Goal: Complete application form

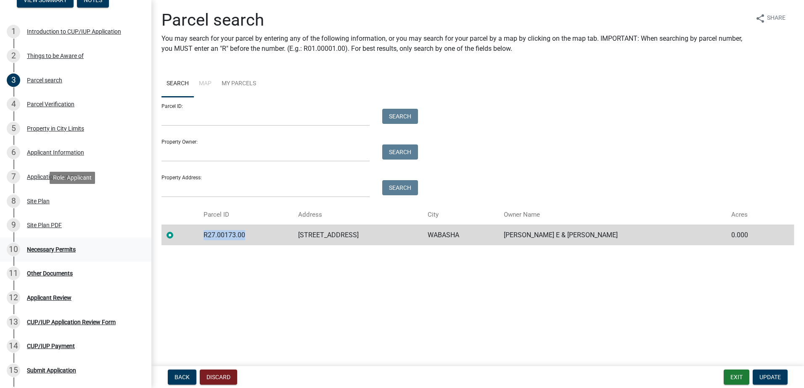
scroll to position [168, 0]
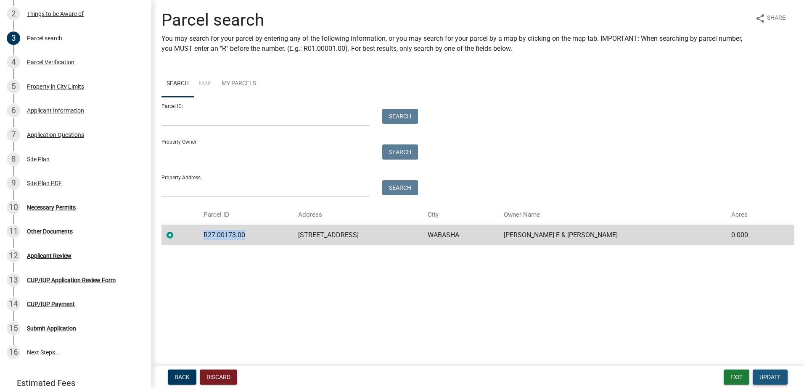
click at [773, 380] on span "Update" at bounding box center [769, 377] width 21 height 7
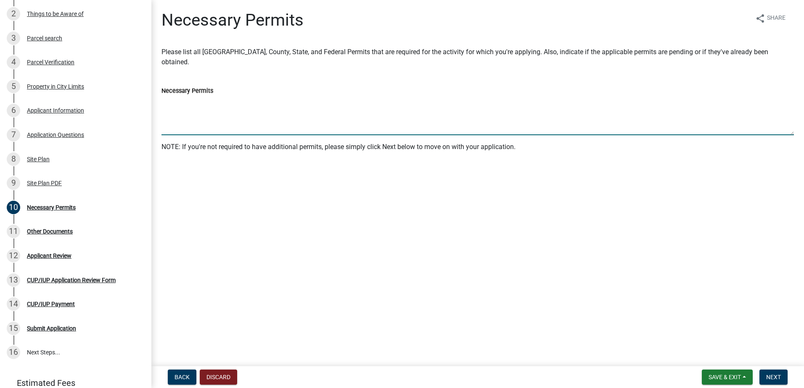
click at [210, 124] on textarea "Necessary Permits" at bounding box center [477, 116] width 632 height 40
click at [162, 103] on textarea "Office of Cannabis Management (OCM)" at bounding box center [477, 116] width 632 height 40
click at [325, 106] on textarea "[US_STATE] Office of Cannabis Management (OCM)" at bounding box center [477, 116] width 632 height 40
click at [387, 103] on textarea "[US_STATE] Office of Cannabis Management (OCM) License - Currently hold" at bounding box center [477, 116] width 632 height 40
click at [344, 101] on textarea "[US_STATE] Office of Cannabis Management (OCM) License - Currently hold" at bounding box center [477, 116] width 632 height 40
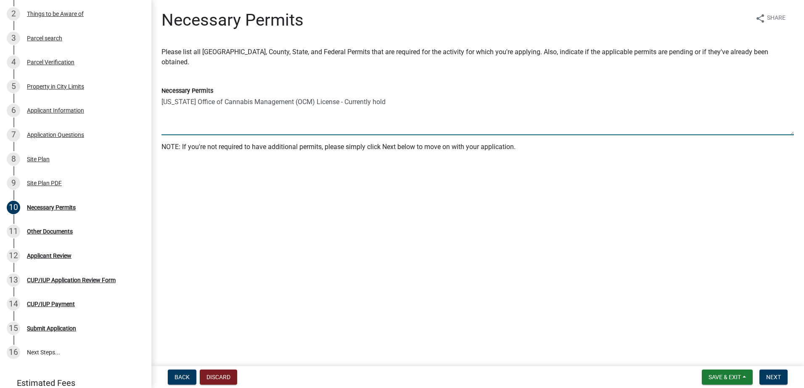
click at [402, 101] on textarea "[US_STATE] Office of Cannabis Management (OCM) License - Currently hold" at bounding box center [477, 116] width 632 height 40
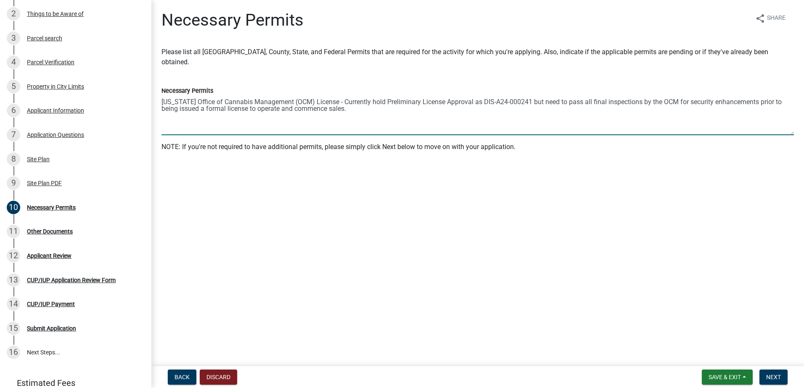
click at [343, 101] on textarea "[US_STATE] Office of Cannabis Management (OCM) License - Currently hold Prelimi…" at bounding box center [477, 116] width 632 height 40
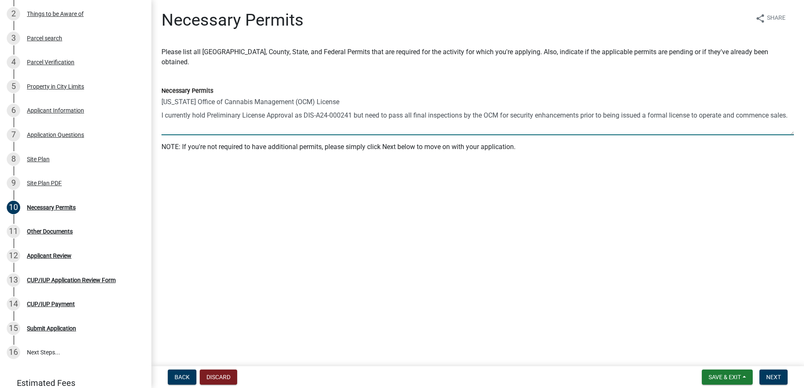
click at [208, 116] on textarea "[US_STATE] Office of Cannabis Management (OCM) License I currently hold Prelimi…" at bounding box center [477, 116] width 632 height 40
click at [415, 114] on textarea "[US_STATE] Office of Cannabis Management (OCM) License I currently hold Prelimi…" at bounding box center [477, 116] width 632 height 40
click at [786, 115] on textarea "[US_STATE] Office of Cannabis Management (OCM) License I currently hold Prelimi…" at bounding box center [477, 116] width 632 height 40
click at [574, 114] on textarea "[US_STATE] Office of Cannabis Management (OCM) License I currently hold Prelimi…" at bounding box center [477, 116] width 632 height 40
click at [221, 124] on textarea "[US_STATE] Office of Cannabis Management (OCM) License I currently hold Prelimi…" at bounding box center [477, 116] width 632 height 40
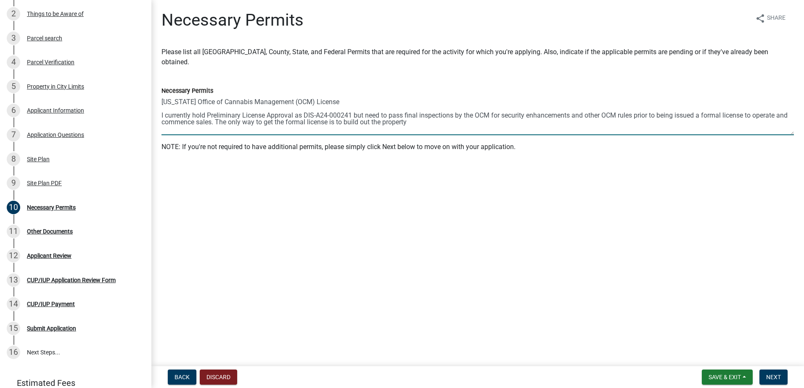
drag, startPoint x: 412, startPoint y: 122, endPoint x: 215, endPoint y: 123, distance: 197.2
click at [215, 123] on textarea "[US_STATE] Office of Cannabis Management (OCM) License I currently hold Prelimi…" at bounding box center [477, 116] width 632 height 40
type textarea "[US_STATE] Office of Cannabis Management (OCM) License I currently hold Prelimi…"
click at [779, 379] on span "Next" at bounding box center [773, 377] width 15 height 7
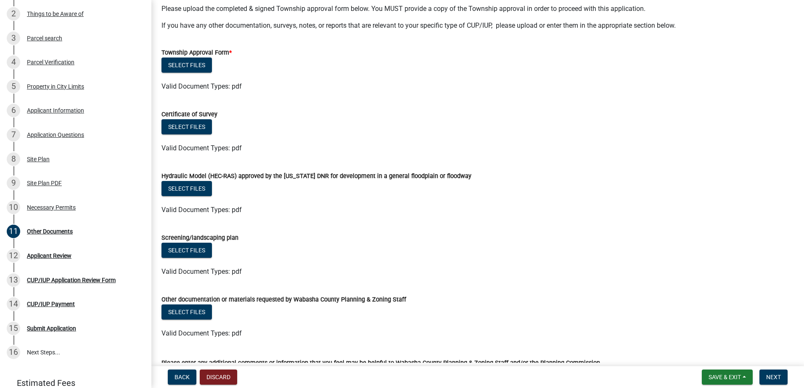
scroll to position [1, 0]
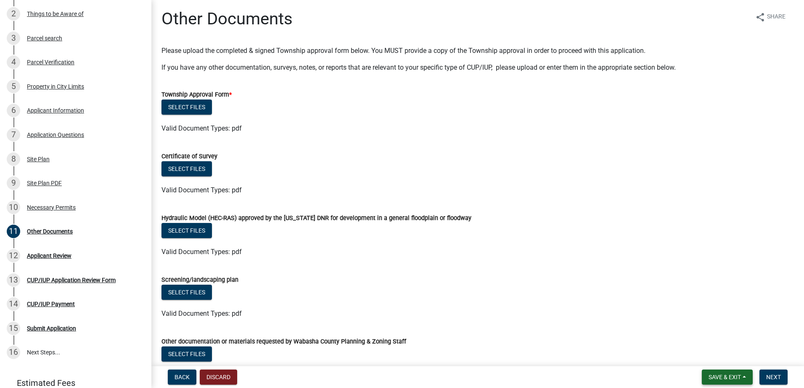
click at [739, 376] on span "Save & Exit" at bounding box center [724, 377] width 32 height 7
click at [707, 334] on button "Save" at bounding box center [718, 335] width 67 height 20
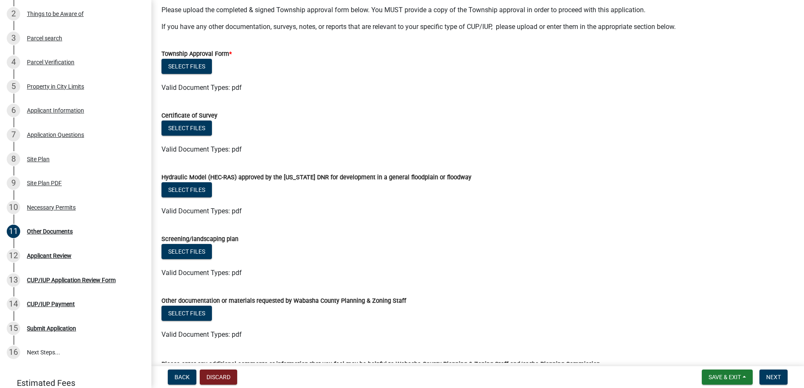
scroll to position [84, 0]
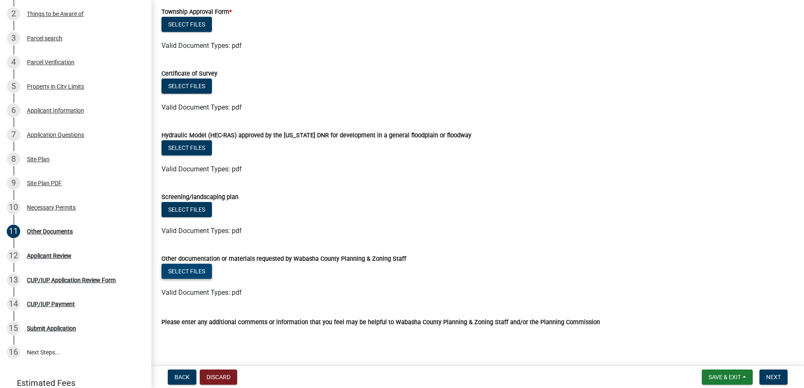
click at [189, 272] on button "Select files" at bounding box center [186, 271] width 50 height 15
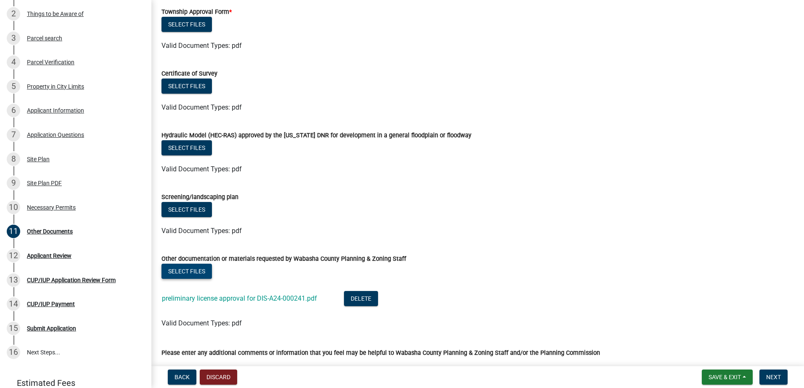
click at [187, 273] on button "Select files" at bounding box center [186, 271] width 50 height 15
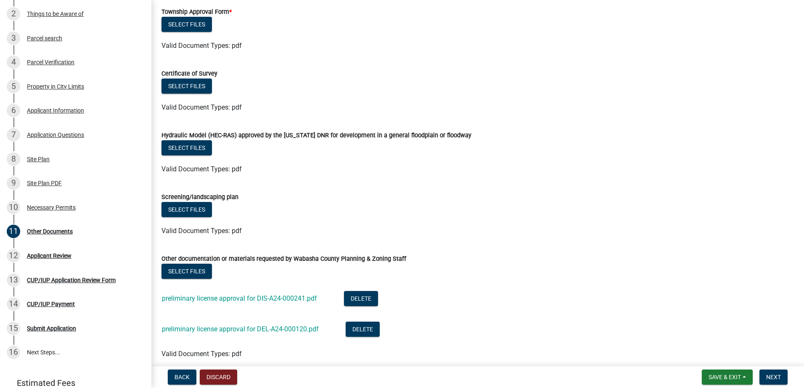
scroll to position [0, 0]
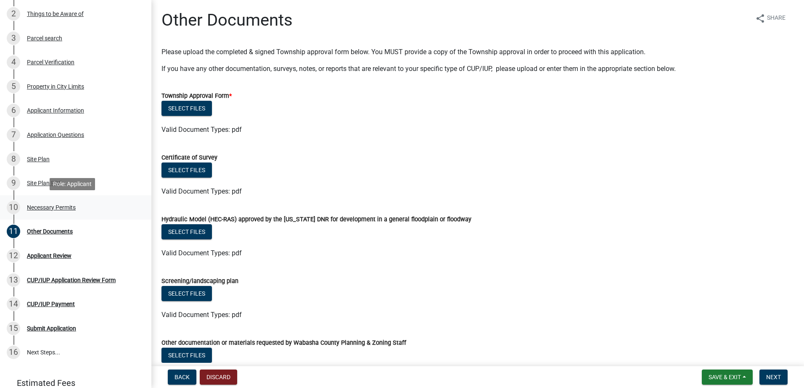
click at [69, 208] on div "Necessary Permits" at bounding box center [51, 208] width 49 height 6
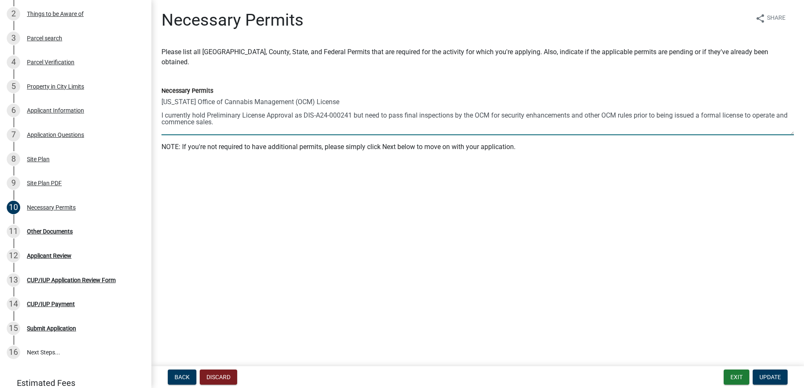
click at [354, 114] on textarea "[US_STATE] Office of Cannabis Management (OCM) License I currently hold Prelimi…" at bounding box center [477, 116] width 632 height 40
click at [501, 113] on textarea "[US_STATE] Office of Cannabis Management (OCM) License I currently hold Prelimi…" at bounding box center [477, 116] width 632 height 40
click at [446, 125] on textarea "[US_STATE] Office of Cannabis Management (OCM) License I currently hold Prelimi…" at bounding box center [477, 116] width 632 height 40
type textarea "[US_STATE] Office of Cannabis Management (OCM) License I currently hold Prelimi…"
click at [763, 372] on button "Update" at bounding box center [769, 377] width 35 height 15
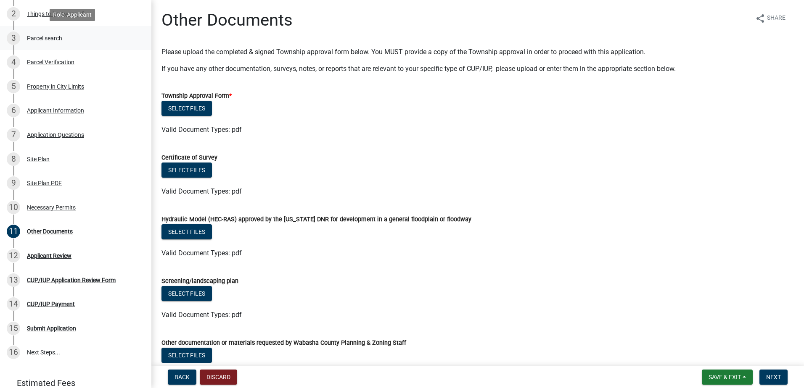
click at [47, 40] on div "Parcel search" at bounding box center [44, 38] width 35 height 6
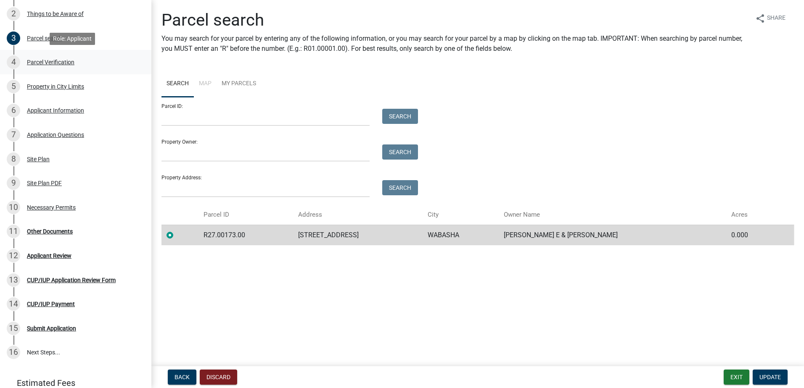
click at [54, 61] on div "Parcel Verification" at bounding box center [51, 62] width 48 height 6
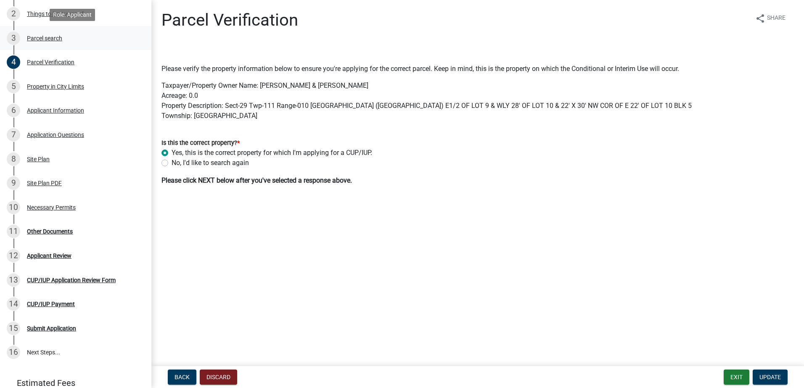
click at [50, 40] on div "Parcel search" at bounding box center [44, 38] width 35 height 6
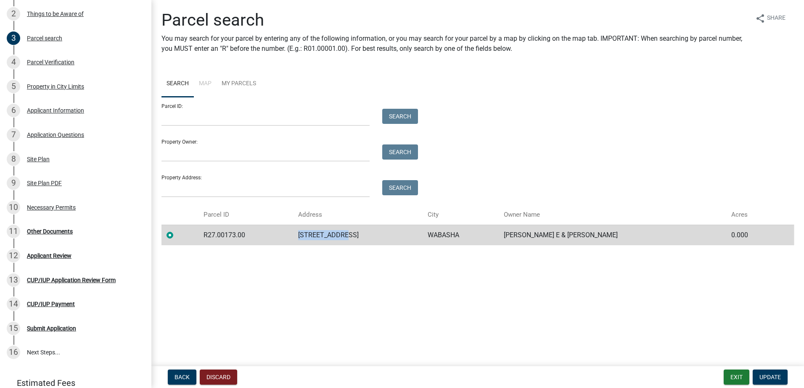
drag, startPoint x: 312, startPoint y: 235, endPoint x: 369, endPoint y: 234, distance: 57.6
click at [369, 234] on td "[STREET_ADDRESS]" at bounding box center [357, 235] width 129 height 21
copy td "[STREET_ADDRESS]"
click at [231, 234] on td "R27.00173.00" at bounding box center [245, 235] width 95 height 21
drag, startPoint x: 208, startPoint y: 236, endPoint x: 251, endPoint y: 232, distance: 43.0
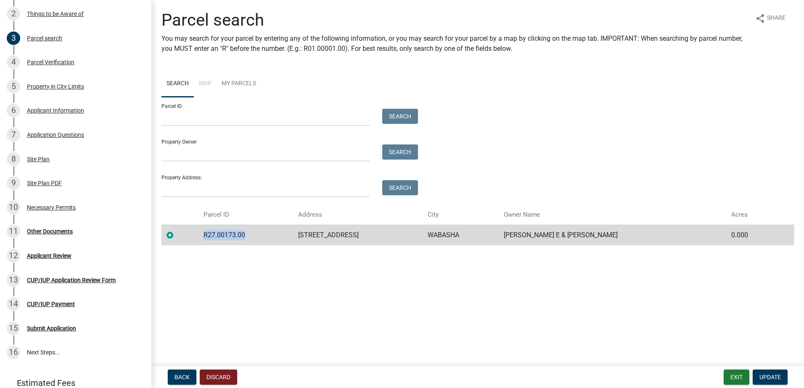
click at [251, 232] on td "R27.00173.00" at bounding box center [245, 235] width 95 height 21
copy td "R27.00173.00"
click at [50, 230] on div "Other Documents" at bounding box center [50, 232] width 46 height 6
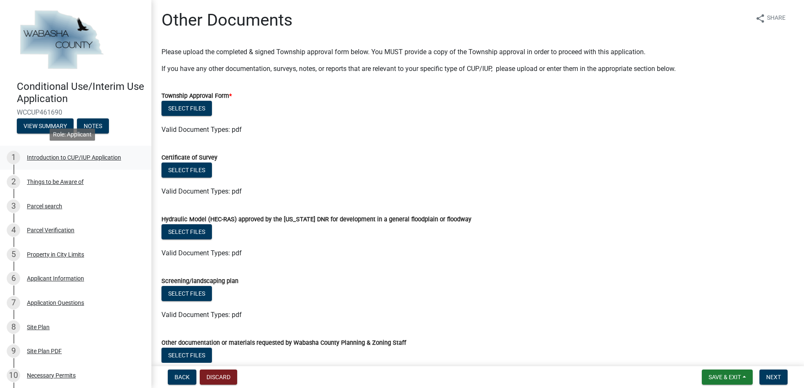
click at [57, 158] on div "Introduction to CUP/IUP Application" at bounding box center [74, 158] width 94 height 6
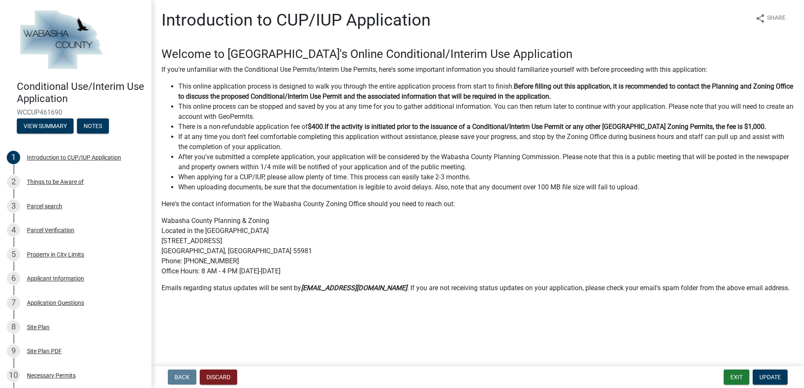
click at [312, 144] on li "If at any time you don't feel comfortable completing this application without a…" at bounding box center [485, 142] width 615 height 20
click at [52, 180] on div "Things to be Aware of" at bounding box center [55, 182] width 57 height 6
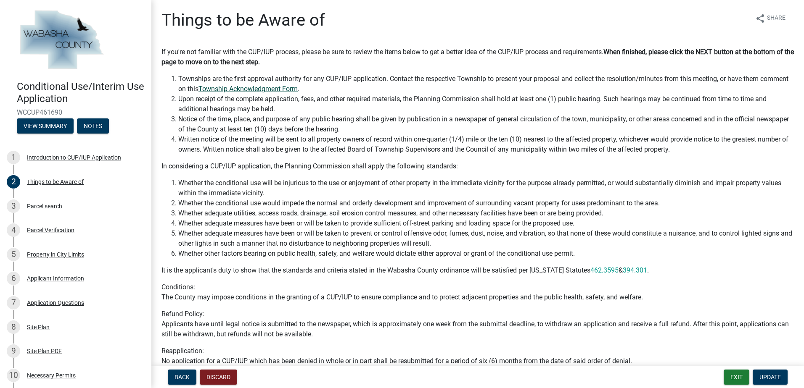
click at [280, 87] on link "Township Acknowledgment Form" at bounding box center [247, 89] width 99 height 8
click at [45, 206] on div "Parcel search" at bounding box center [44, 206] width 35 height 6
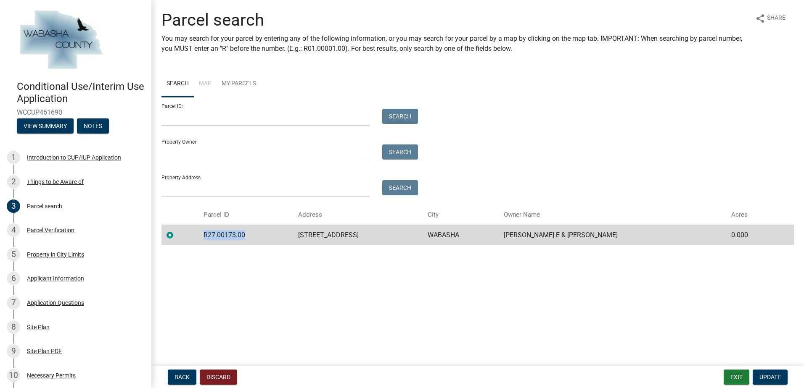
drag, startPoint x: 251, startPoint y: 234, endPoint x: 206, endPoint y: 235, distance: 45.0
click at [206, 235] on td "R27.00173.00" at bounding box center [245, 235] width 95 height 21
copy td "R27.00173.00"
